Goal: Task Accomplishment & Management: Manage account settings

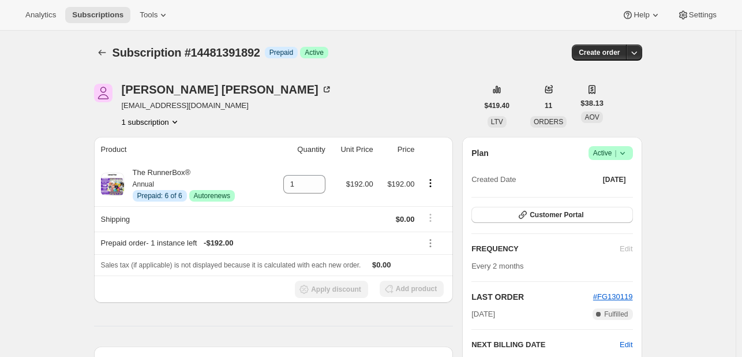
click at [633, 151] on span "Success Active |" at bounding box center [611, 153] width 44 height 14
click at [606, 194] on span "Cancel subscription" at bounding box center [614, 194] width 65 height 9
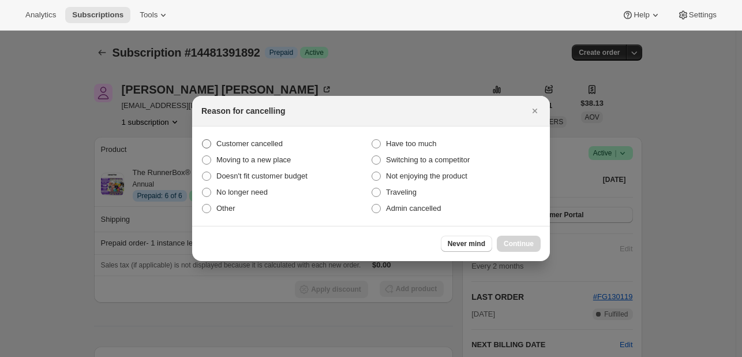
click at [292, 148] on label "Customer cancelled" at bounding box center [286, 144] width 170 height 16
click at [203, 140] on input "Customer cancelled" at bounding box center [202, 139] width 1 height 1
radio input "true"
click at [528, 246] on span "Continue" at bounding box center [519, 243] width 30 height 9
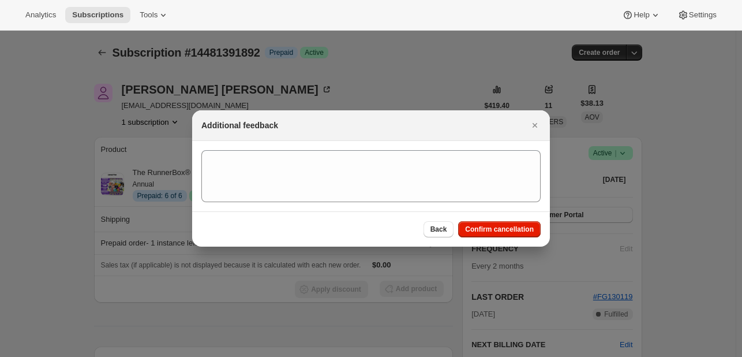
click at [520, 241] on div "Back Confirm cancellation" at bounding box center [371, 228] width 358 height 35
click at [495, 225] on span "Confirm cancellation" at bounding box center [499, 229] width 69 height 9
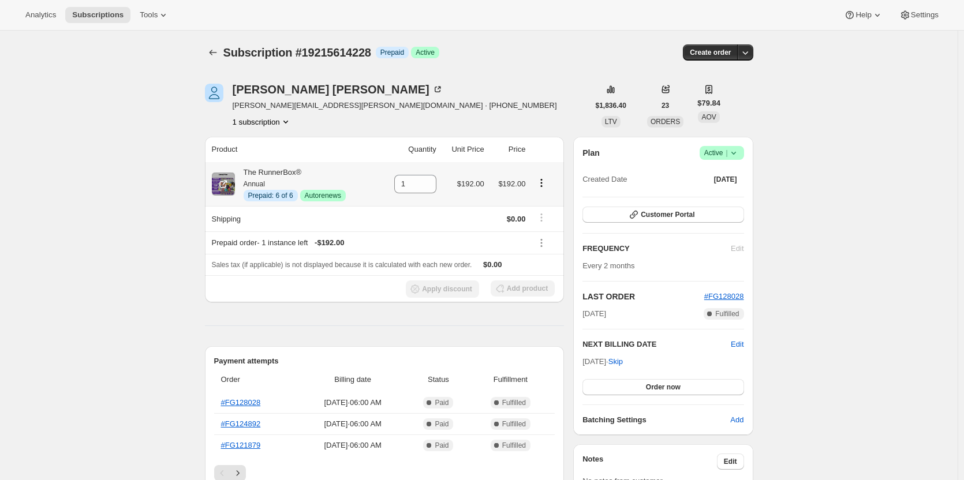
click at [541, 182] on icon "Product actions" at bounding box center [542, 183] width 12 height 12
click at [548, 206] on span "Disable Autorenew" at bounding box center [544, 205] width 62 height 9
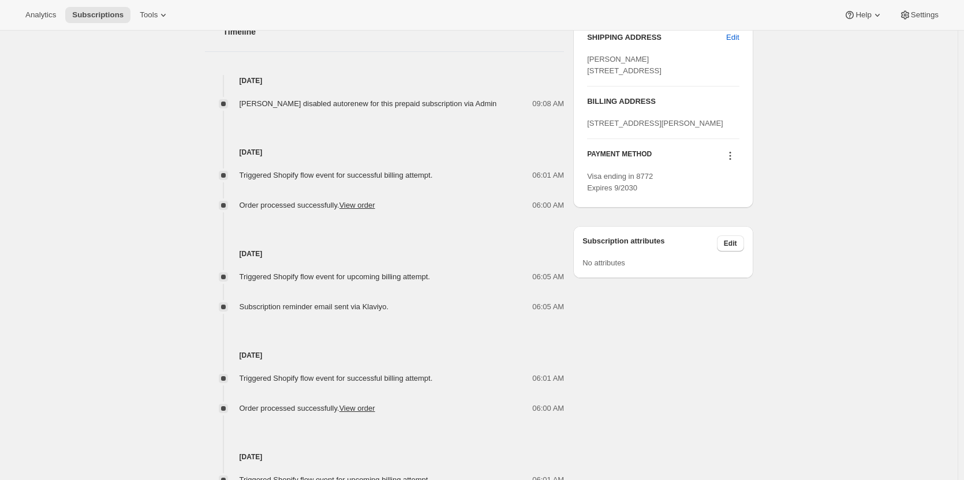
scroll to position [592, 0]
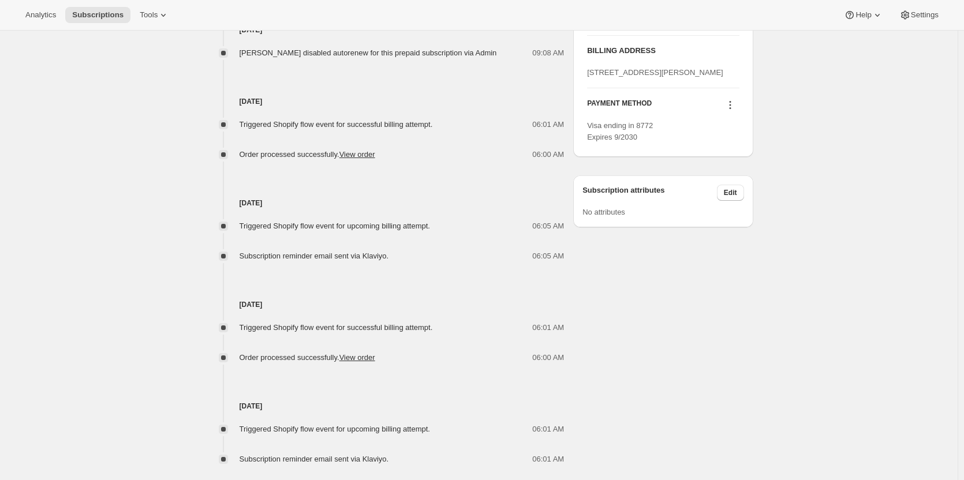
click at [404, 219] on div "Triggered Shopify flow event for upcoming billing attempt. 06:05 AM Subscriptio…" at bounding box center [385, 235] width 360 height 53
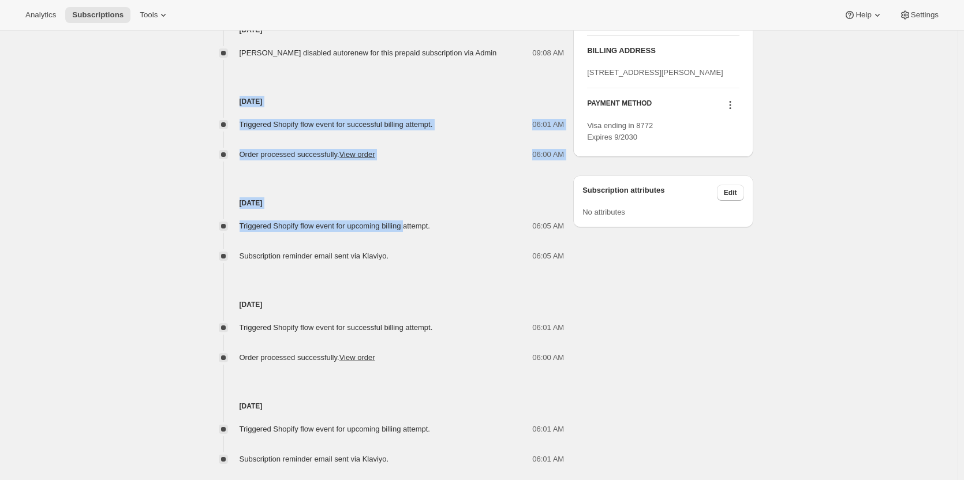
drag, startPoint x: 404, startPoint y: 219, endPoint x: 243, endPoint y: 67, distance: 221.3
click at [243, 67] on div "Oct 14, 2025 Michael McMahon disabled autorenew for this prepaid subscription v…" at bounding box center [385, 244] width 360 height 441
click at [243, 67] on div "Aug 23, 2025 Triggered Shopify flow event for successful billing attempt. 06:01…" at bounding box center [385, 110] width 360 height 102
drag, startPoint x: 243, startPoint y: 67, endPoint x: 421, endPoint y: 271, distance: 270.4
click at [421, 271] on div "Oct 14, 2025 Michael McMahon disabled autorenew for this prepaid subscription v…" at bounding box center [385, 244] width 360 height 441
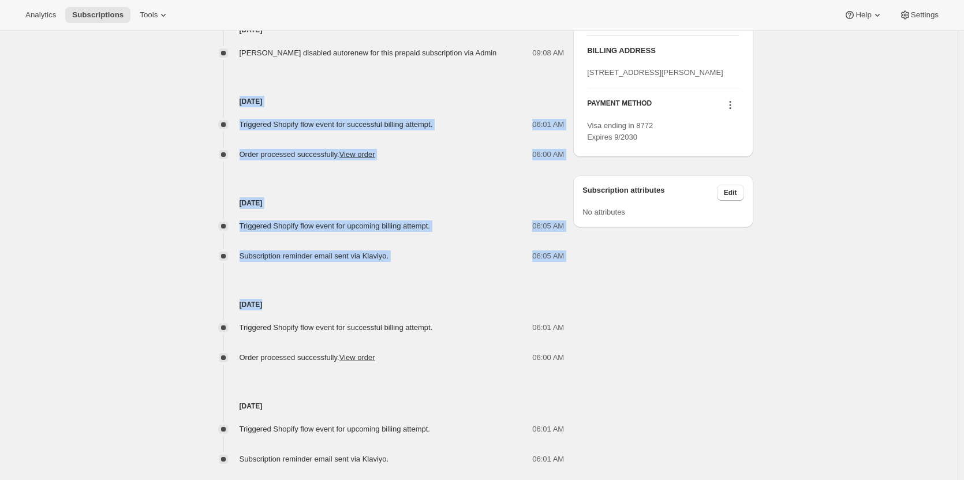
click at [421, 271] on div "Jun 23, 2025 Triggered Shopify flow event for successful billing attempt. 06:01…" at bounding box center [385, 313] width 360 height 102
drag, startPoint x: 421, startPoint y: 271, endPoint x: 240, endPoint y: 89, distance: 256.3
click at [240, 89] on div "Oct 14, 2025 Michael McMahon disabled autorenew for this prepaid subscription v…" at bounding box center [385, 244] width 360 height 441
click at [240, 89] on div "Aug 23, 2025 Triggered Shopify flow event for successful billing attempt. 06:01…" at bounding box center [385, 110] width 360 height 102
drag, startPoint x: 240, startPoint y: 89, endPoint x: 567, endPoint y: 238, distance: 359.3
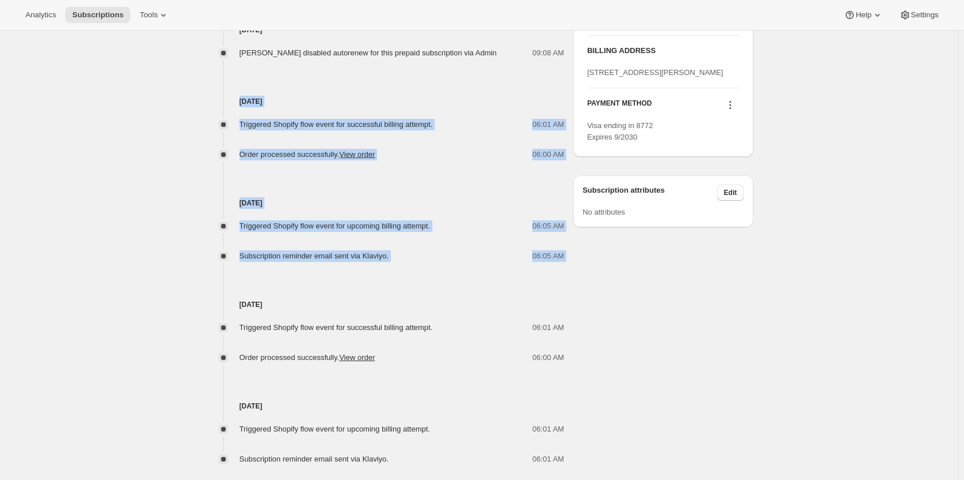
click at [564, 238] on div "Oct 14, 2025 Michael McMahon disabled autorenew for this prepaid subscription v…" at bounding box center [385, 244] width 360 height 441
click at [564, 238] on div "Triggered Shopify flow event for upcoming billing attempt. 06:05 AM Subscriptio…" at bounding box center [385, 235] width 360 height 53
drag, startPoint x: 567, startPoint y: 238, endPoint x: 218, endPoint y: 100, distance: 374.7
click at [218, 100] on div "Oct 14, 2025 Michael McMahon disabled autorenew for this prepaid subscription v…" at bounding box center [385, 244] width 360 height 441
click at [240, 100] on h4 "Aug 23, 2025" at bounding box center [385, 102] width 360 height 12
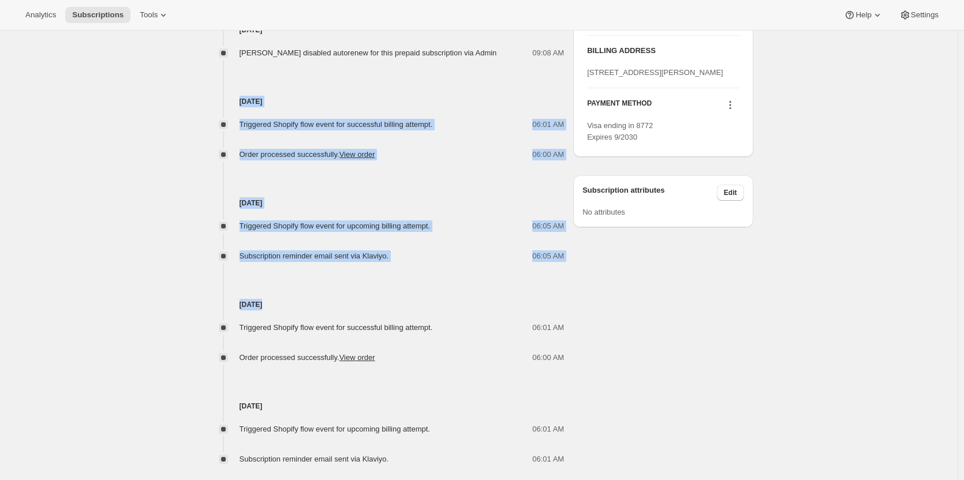
drag, startPoint x: 240, startPoint y: 100, endPoint x: 559, endPoint y: 264, distance: 358.0
click at [559, 264] on div "Oct 14, 2025 Michael McMahon disabled autorenew for this prepaid subscription v…" at bounding box center [385, 244] width 360 height 441
click at [559, 264] on div "Jun 23, 2025 Triggered Shopify flow event for successful billing attempt. 06:01…" at bounding box center [385, 313] width 360 height 102
drag, startPoint x: 559, startPoint y: 264, endPoint x: 220, endPoint y: 97, distance: 377.1
click at [220, 97] on div "Oct 14, 2025 Michael McMahon disabled autorenew for this prepaid subscription v…" at bounding box center [385, 244] width 360 height 441
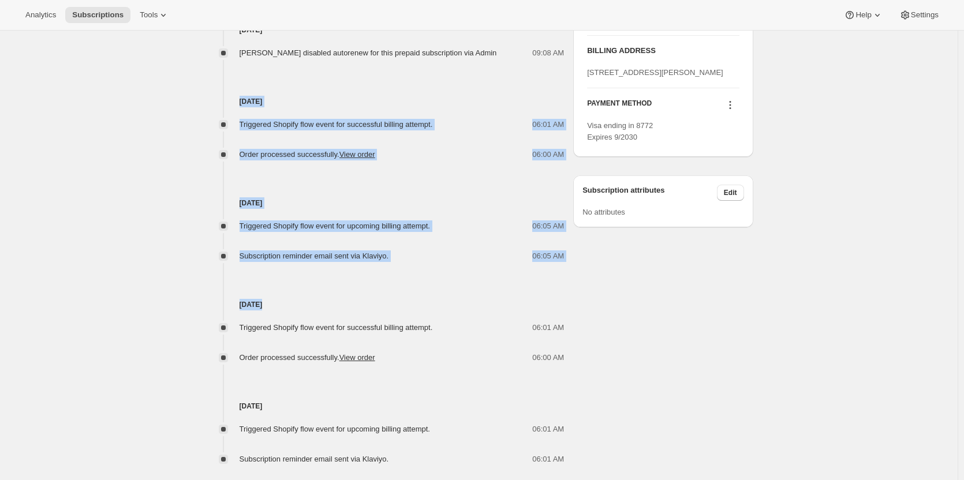
click at [220, 97] on h4 "Aug 23, 2025" at bounding box center [385, 102] width 360 height 12
drag, startPoint x: 220, startPoint y: 97, endPoint x: 365, endPoint y: 228, distance: 194.9
click at [365, 228] on div "Oct 14, 2025 Michael McMahon disabled autorenew for this prepaid subscription v…" at bounding box center [385, 244] width 360 height 441
click at [365, 228] on span "Triggered Shopify flow event for upcoming billing attempt." at bounding box center [335, 226] width 190 height 9
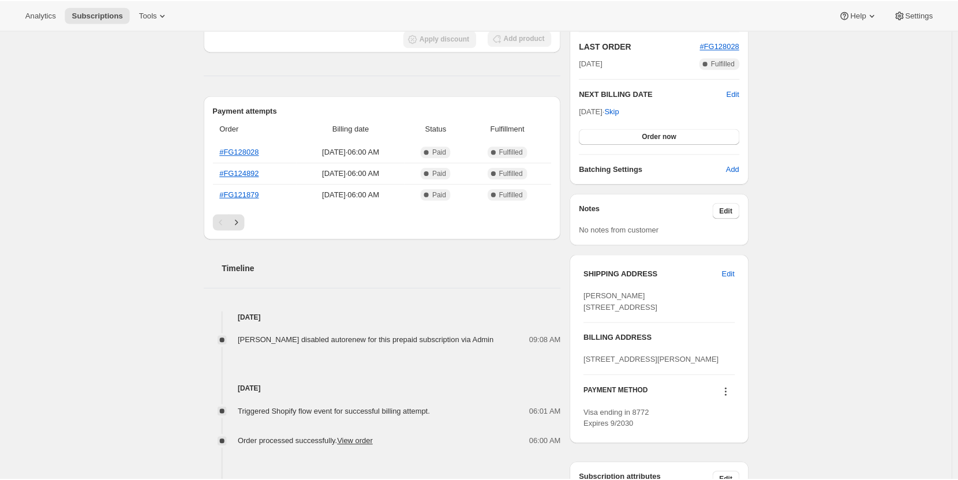
scroll to position [302, 0]
